Goal: Task Accomplishment & Management: Manage account settings

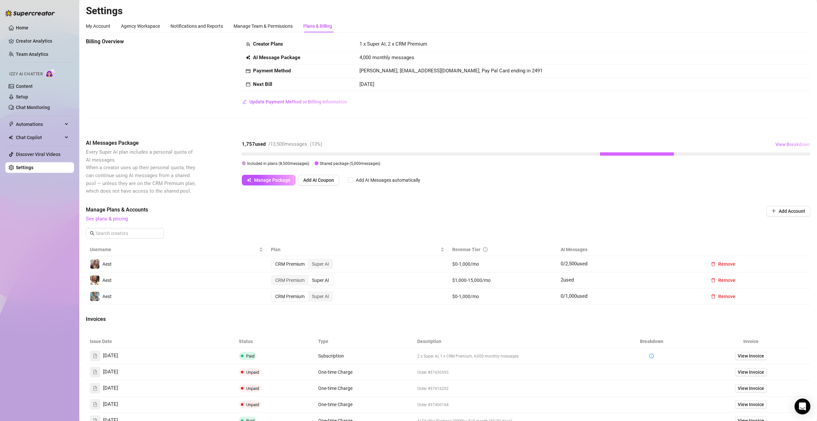
click at [792, 142] on span "View Breakdown" at bounding box center [792, 144] width 35 height 5
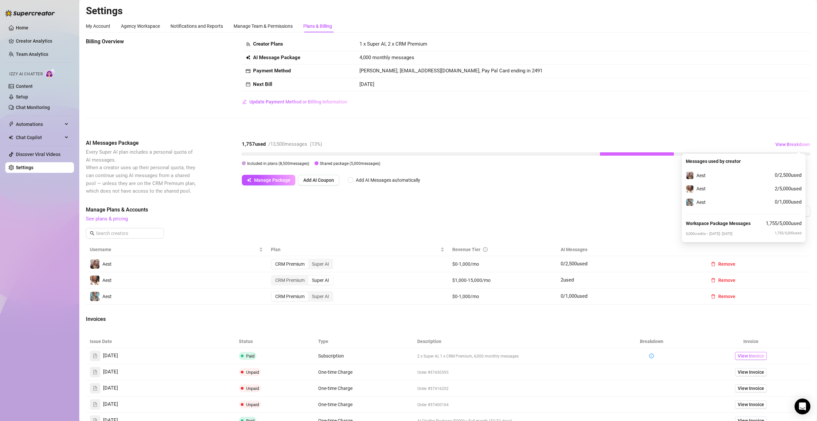
click at [743, 356] on span "View Invoice" at bounding box center [750, 355] width 26 height 7
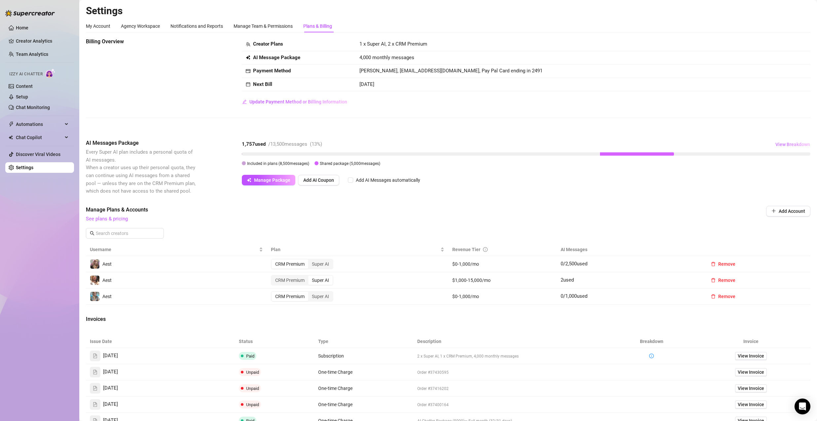
click at [779, 144] on span "View Breakdown" at bounding box center [792, 144] width 35 height 5
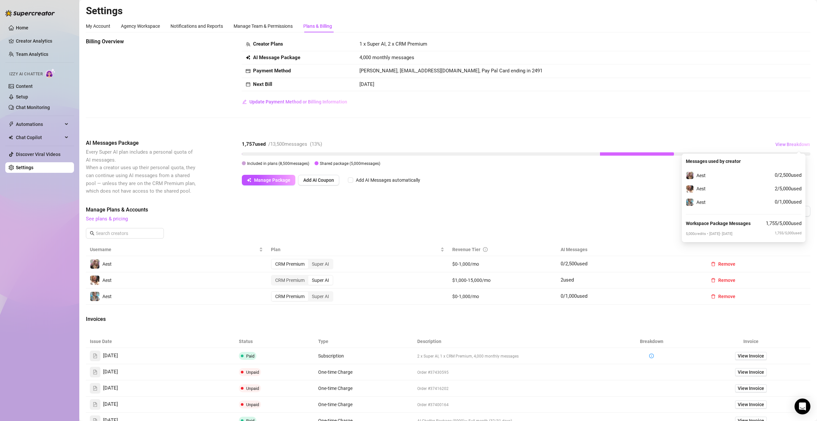
click at [775, 144] on span "View Breakdown" at bounding box center [792, 144] width 35 height 5
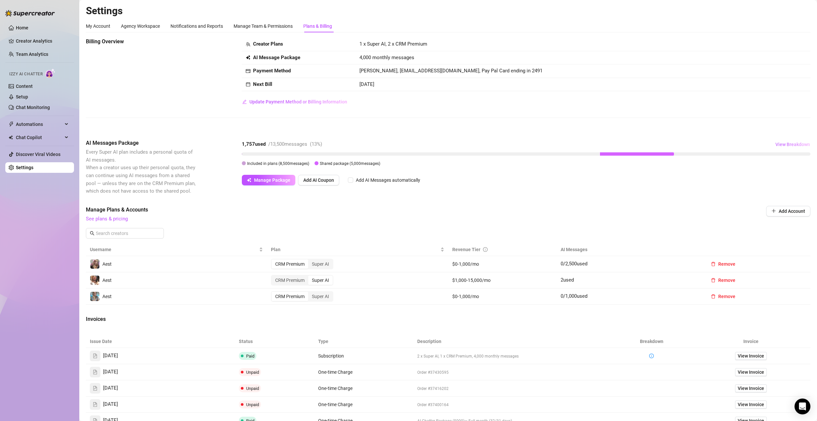
click at [776, 144] on span "View Breakdown" at bounding box center [792, 144] width 35 height 5
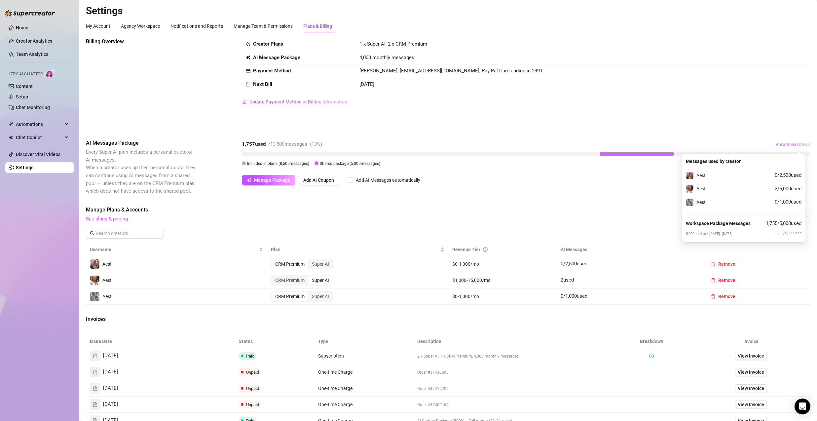
click at [776, 144] on span "View Breakdown" at bounding box center [792, 144] width 35 height 5
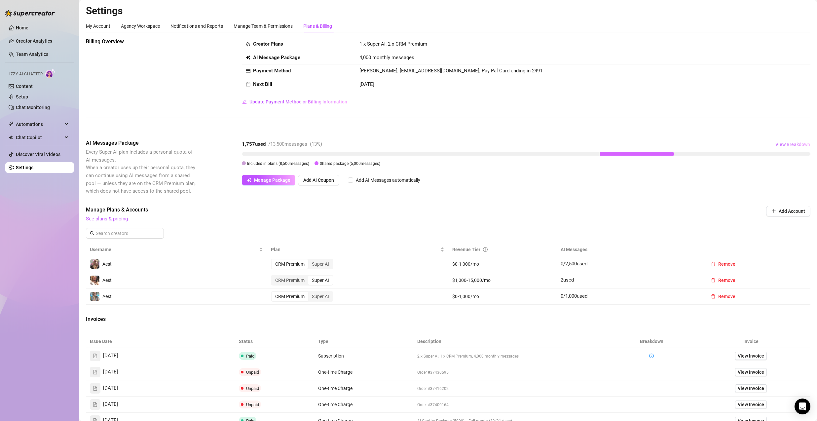
click at [775, 144] on span "View Breakdown" at bounding box center [792, 144] width 35 height 5
click at [774, 132] on div "Billing Overview Creator Plans 1 x Super AI, 2 x CRM Premium AI Message Package…" at bounding box center [448, 260] width 724 height 444
click at [787, 145] on span "View Breakdown" at bounding box center [792, 144] width 35 height 5
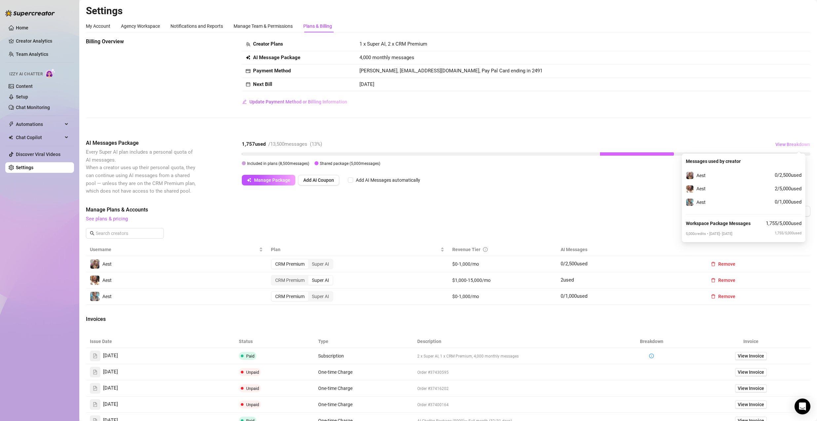
click at [786, 145] on span "View Breakdown" at bounding box center [792, 144] width 35 height 5
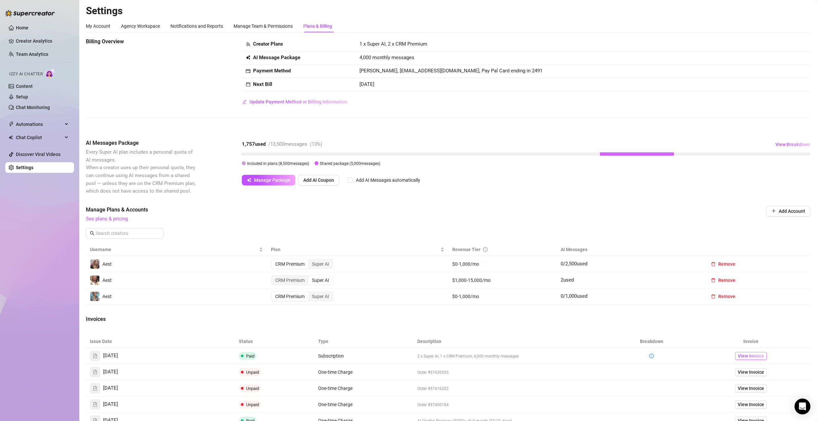
click at [744, 356] on span "View Invoice" at bounding box center [750, 355] width 26 height 7
click at [787, 144] on span "View Breakdown" at bounding box center [792, 144] width 35 height 5
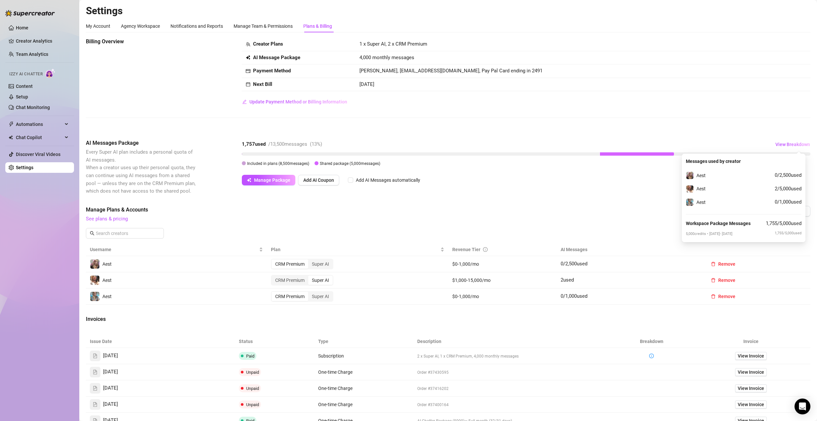
click at [744, 126] on div "Billing Overview Creator Plans 1 x Super AI, 2 x CRM Premium AI Message Package…" at bounding box center [448, 83] width 724 height 91
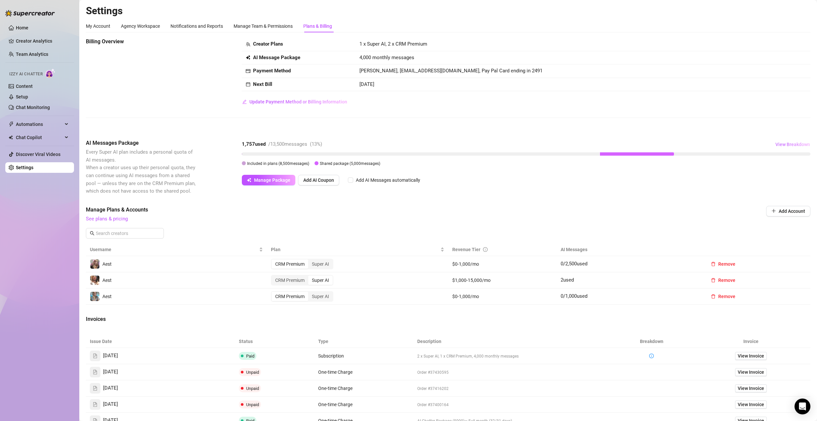
click at [789, 143] on span "View Breakdown" at bounding box center [792, 144] width 35 height 5
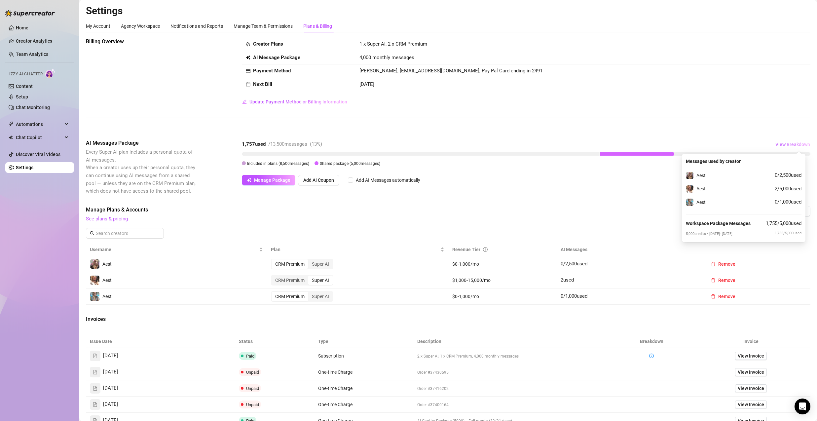
click at [790, 142] on span "View Breakdown" at bounding box center [792, 144] width 35 height 5
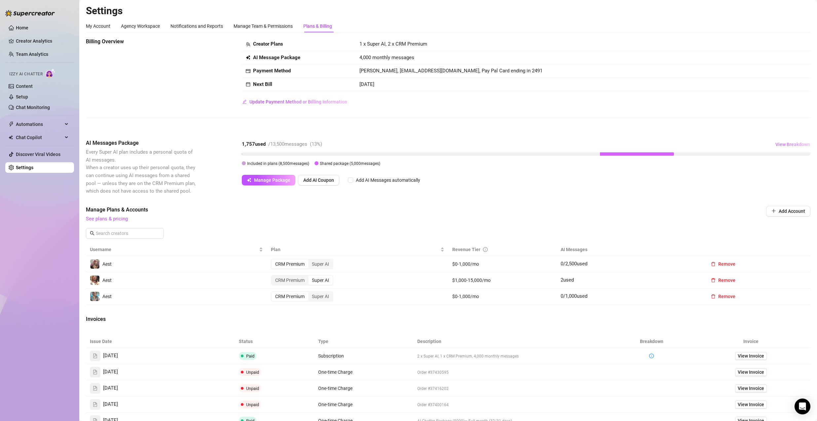
click at [792, 145] on span "View Breakdown" at bounding box center [792, 144] width 35 height 5
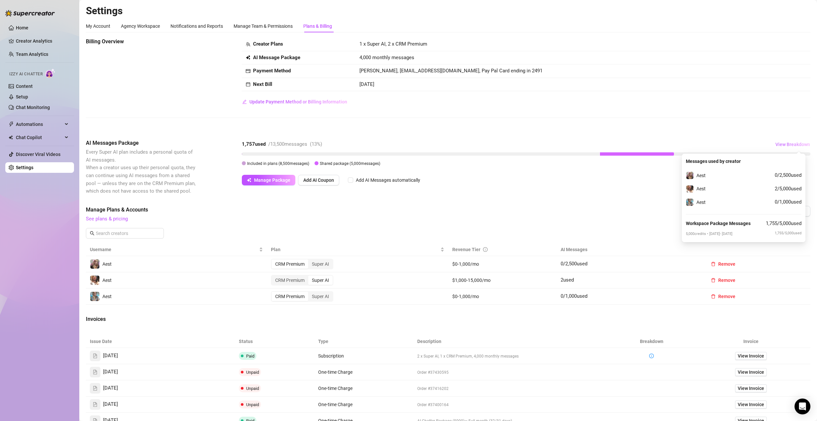
click at [789, 145] on span "View Breakdown" at bounding box center [792, 144] width 35 height 5
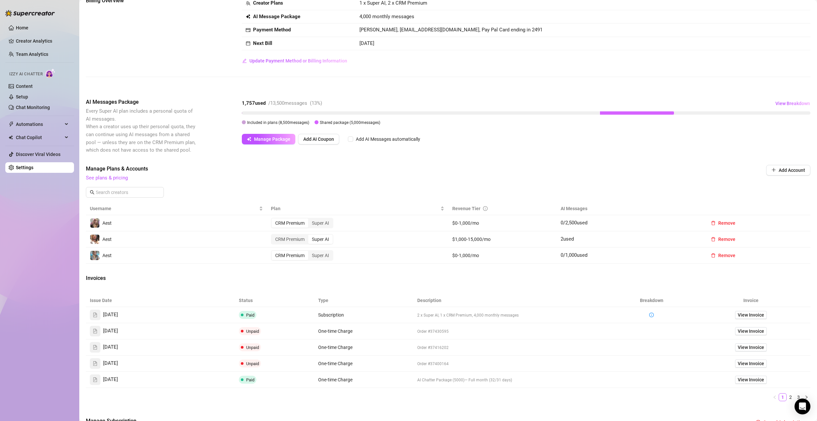
scroll to position [89, 0]
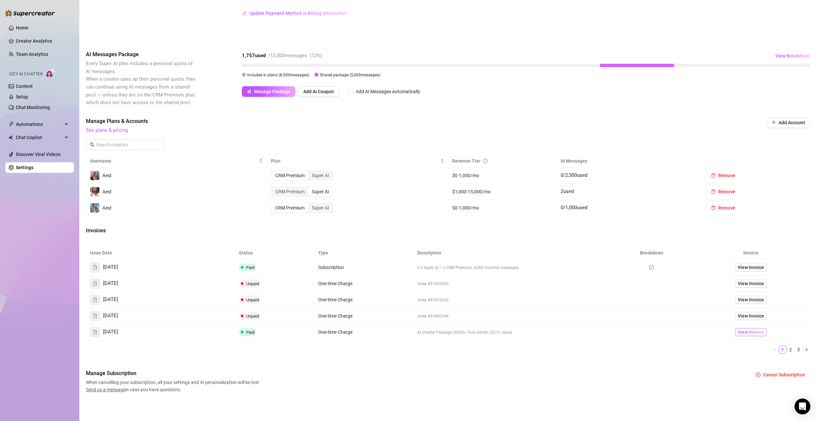
click at [741, 332] on span "View Invoice" at bounding box center [750, 331] width 26 height 7
click at [787, 350] on link "2" at bounding box center [790, 349] width 7 height 7
click at [743, 268] on span "View Invoice" at bounding box center [750, 267] width 26 height 7
click at [795, 349] on link "3" at bounding box center [798, 349] width 7 height 7
click at [754, 283] on span "View Invoice" at bounding box center [750, 283] width 26 height 7
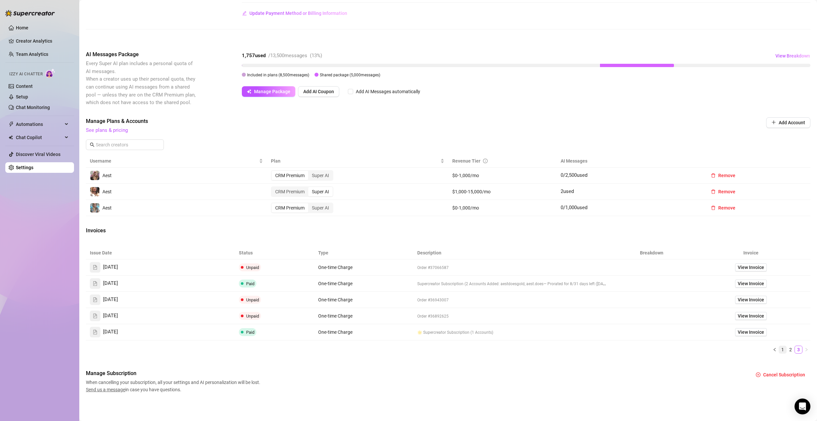
click at [779, 350] on link "1" at bounding box center [782, 349] width 7 height 7
click at [779, 349] on link "1" at bounding box center [782, 349] width 7 height 7
click at [738, 265] on span "View Invoice" at bounding box center [750, 267] width 26 height 7
click at [744, 266] on span "View Invoice" at bounding box center [750, 267] width 26 height 7
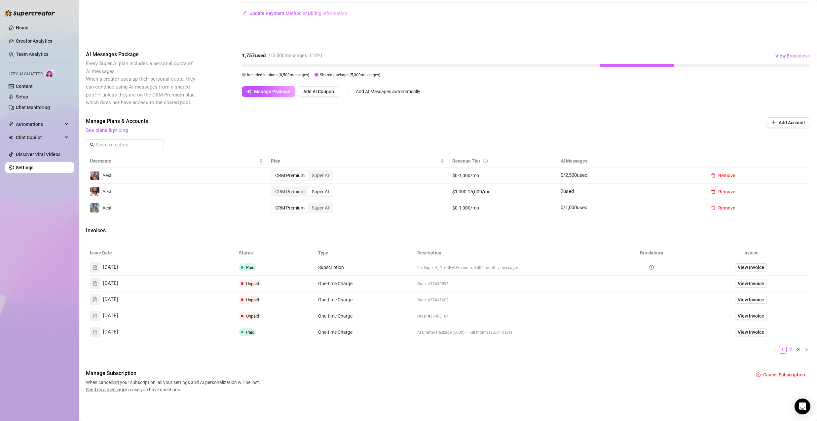
click at [704, 118] on span "Manage Plans & Accounts" at bounding box center [403, 121] width 635 height 8
click at [779, 57] on span "View Breakdown" at bounding box center [792, 55] width 35 height 5
click at [650, 270] on button "button" at bounding box center [651, 267] width 8 height 8
click at [44, 105] on link "Chat Monitoring" at bounding box center [33, 107] width 34 height 5
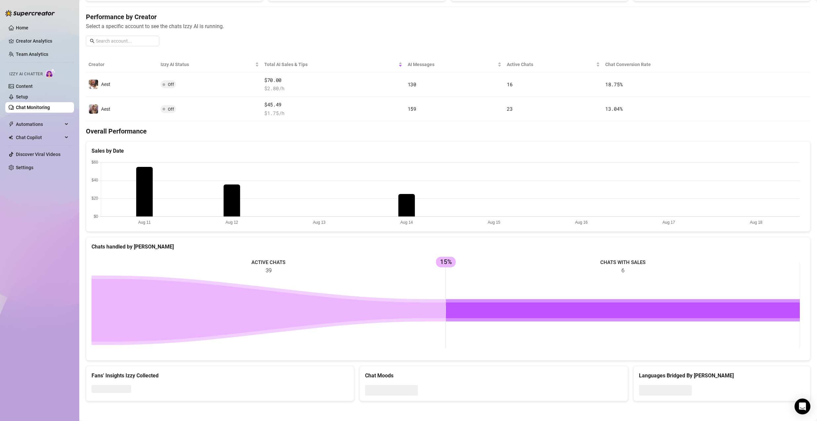
scroll to position [89, 0]
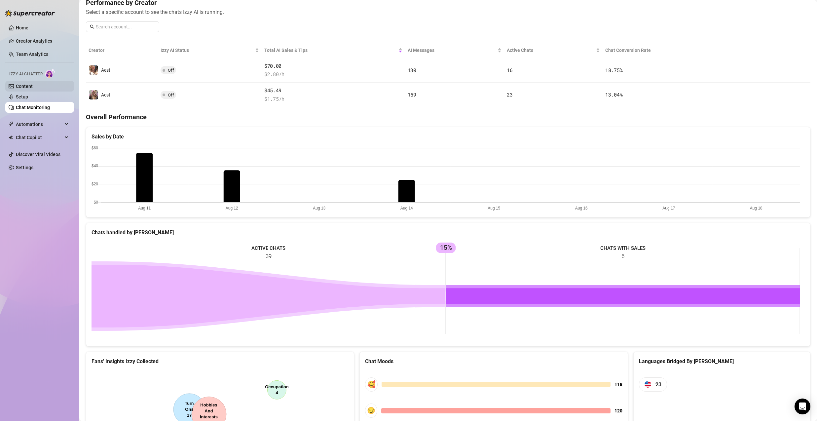
click at [32, 89] on link "Content" at bounding box center [24, 86] width 17 height 5
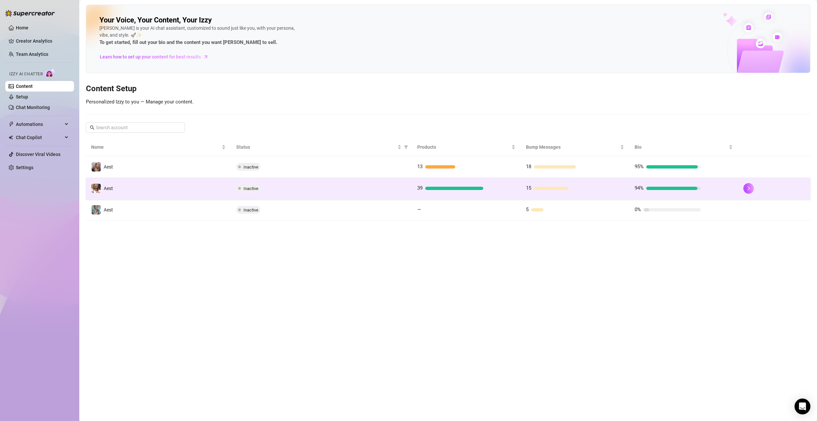
click at [132, 186] on td "Aest" at bounding box center [158, 188] width 145 height 21
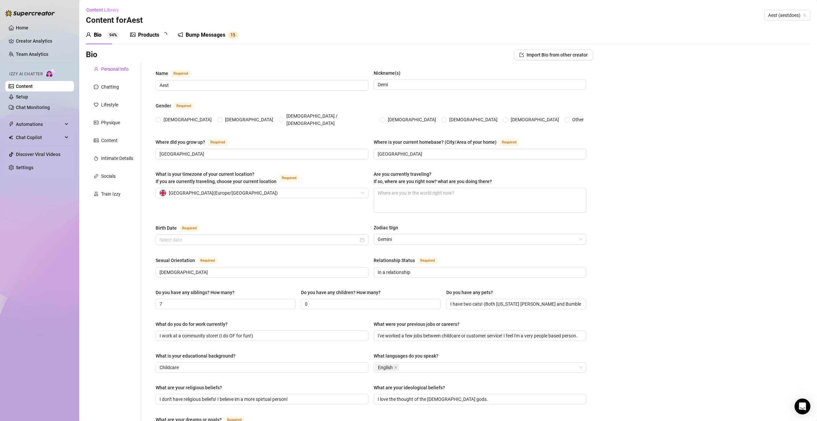
click at [133, 34] on icon "picture" at bounding box center [132, 34] width 5 height 5
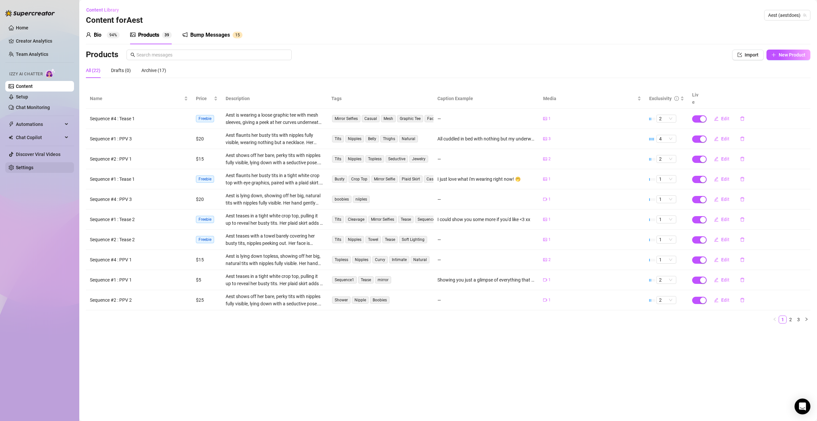
click at [33, 165] on link "Settings" at bounding box center [25, 167] width 18 height 5
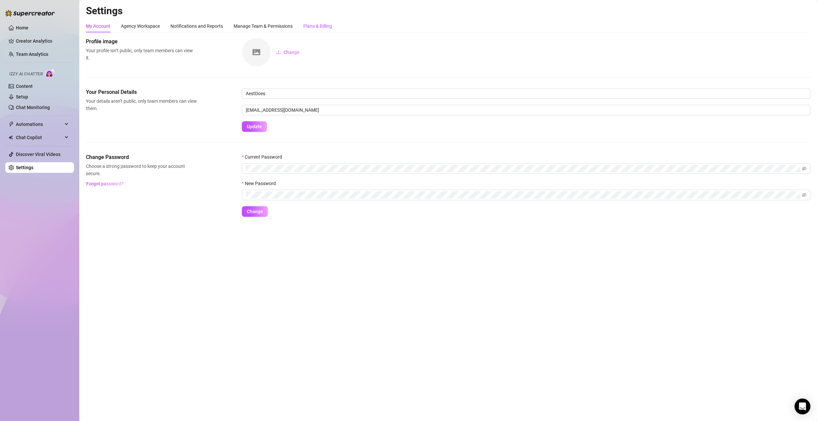
click at [318, 23] on div "Plans & Billing" at bounding box center [317, 25] width 29 height 7
